Goal: Task Accomplishment & Management: Manage account settings

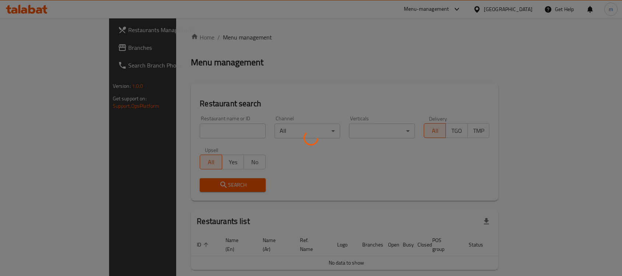
scroll to position [18, 0]
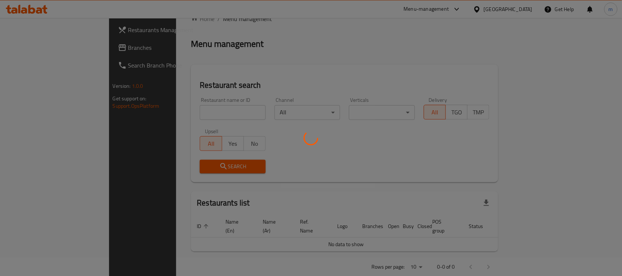
click at [20, 50] on div at bounding box center [311, 138] width 622 height 276
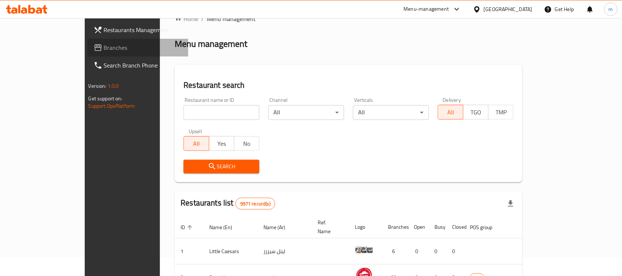
click at [104, 50] on span "Branches" at bounding box center [143, 47] width 79 height 9
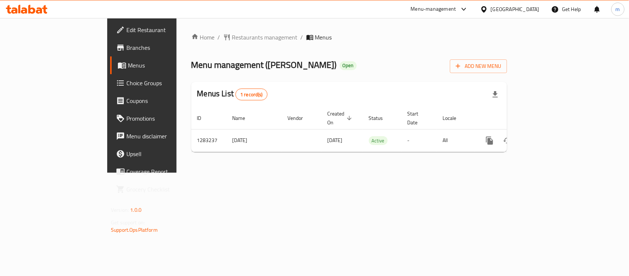
click at [42, 11] on icon at bounding box center [27, 9] width 42 height 9
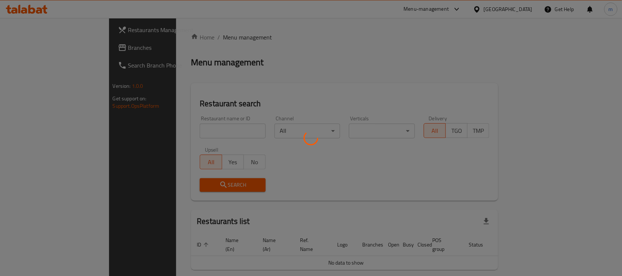
click at [173, 127] on div at bounding box center [311, 138] width 622 height 276
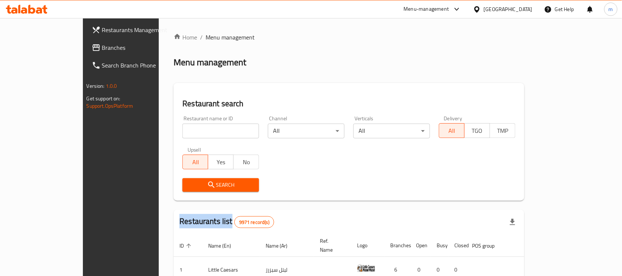
click at [173, 127] on div "Home / Menu management Menu management Restaurant search Restaurant name or ID …" at bounding box center [348, 252] width 351 height 438
click at [182, 127] on input "search" at bounding box center [220, 130] width 77 height 15
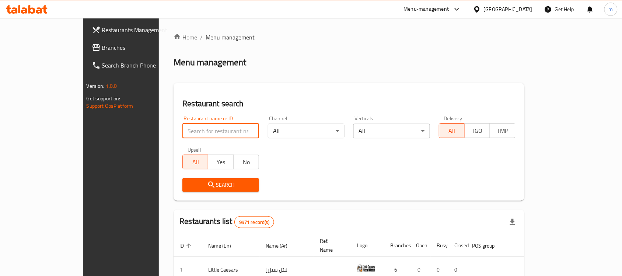
paste input "695175"
type input "695175"
click at [208, 177] on div "Search" at bounding box center [220, 184] width 85 height 22
click at [207, 187] on span "Search" at bounding box center [220, 184] width 65 height 9
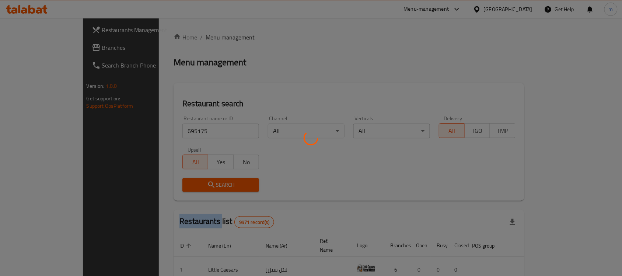
click at [207, 187] on div at bounding box center [311, 138] width 622 height 276
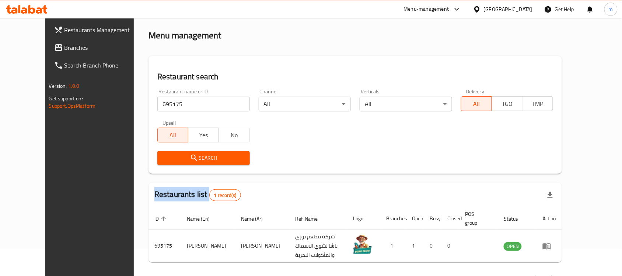
scroll to position [39, 0]
